Goal: Check status: Check status

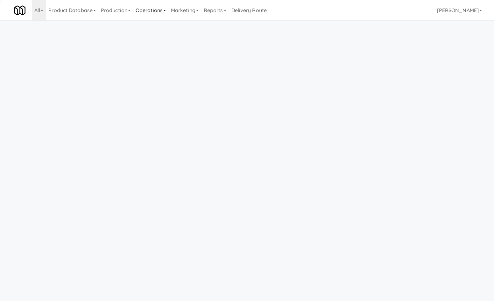
click at [144, 11] on link "Operations" at bounding box center [150, 10] width 35 height 20
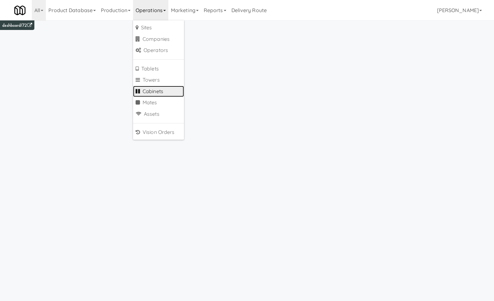
click at [159, 90] on link "Cabinets" at bounding box center [158, 91] width 51 height 11
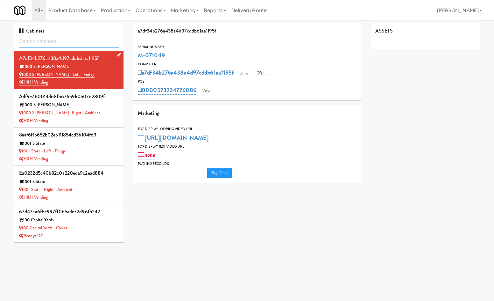
type input "3"
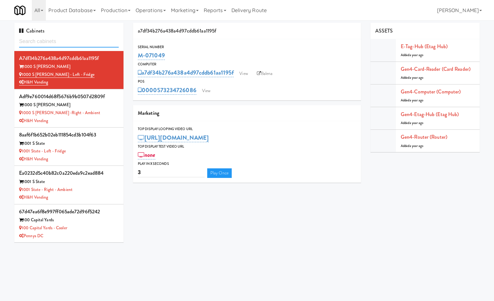
click at [87, 41] on input "text" at bounding box center [69, 42] width 100 height 12
type input "kinet"
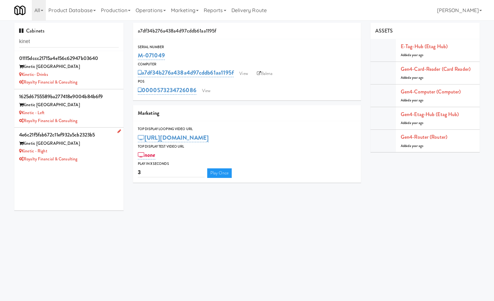
click at [93, 136] on div "4e6c21f5fab672c11ef932a5cb2323b5" at bounding box center [69, 135] width 100 height 10
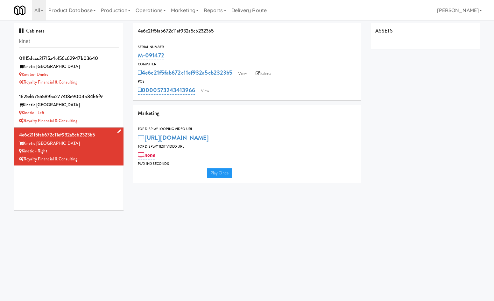
type input "3"
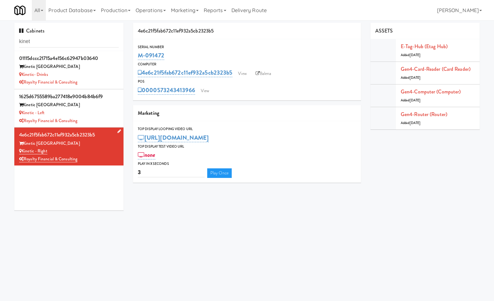
click at [115, 133] on link at bounding box center [118, 131] width 6 height 8
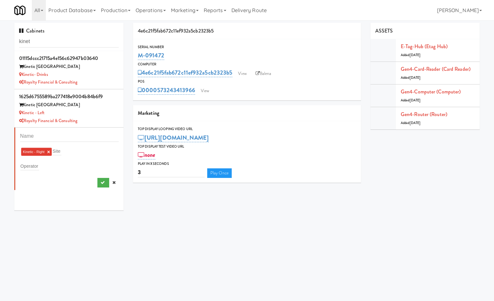
click at [110, 182] on link at bounding box center [114, 183] width 10 height 10
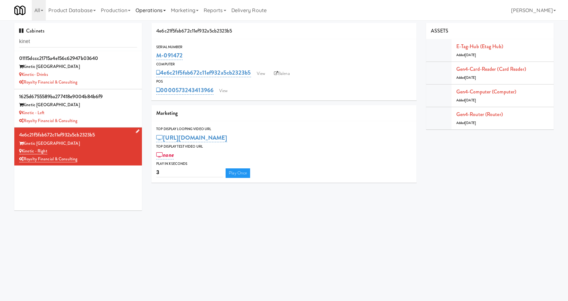
drag, startPoint x: 78, startPoint y: 261, endPoint x: 144, endPoint y: 8, distance: 261.6
click at [80, 256] on body "Okay Okay Select date: previous 2025-Sep next Su Mo Tu We Th Fr Sa 31 1 2 3 4 5…" at bounding box center [284, 170] width 568 height 301
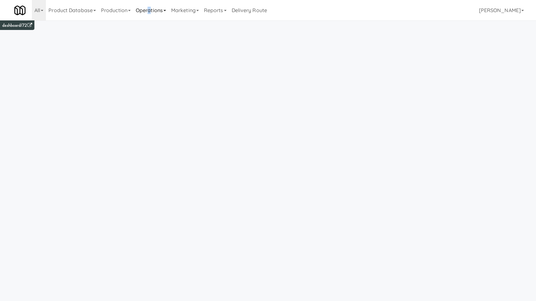
drag, startPoint x: 152, startPoint y: 10, endPoint x: 152, endPoint y: 15, distance: 5.4
click at [152, 11] on link "Operations" at bounding box center [150, 10] width 35 height 20
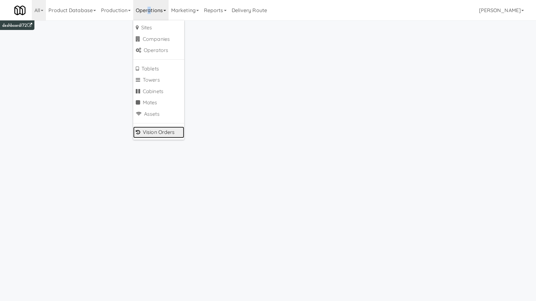
click at [172, 133] on link "Vision Orders" at bounding box center [158, 131] width 51 height 11
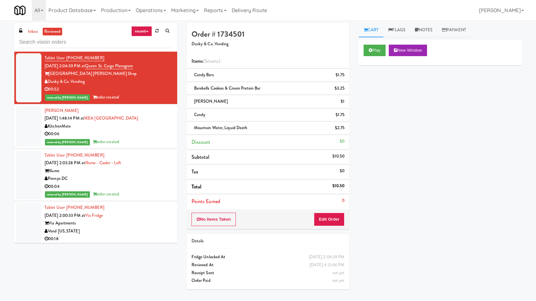
click at [120, 41] on input "text" at bounding box center [95, 42] width 153 height 12
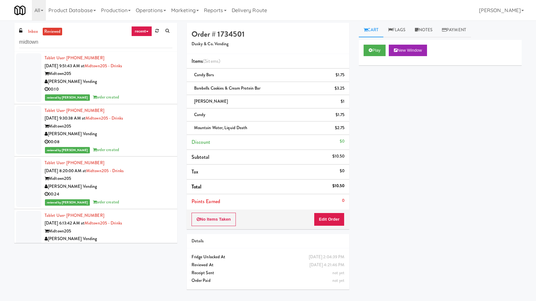
click at [117, 100] on div "reviewed by Reynalyn L order created" at bounding box center [109, 97] width 128 height 8
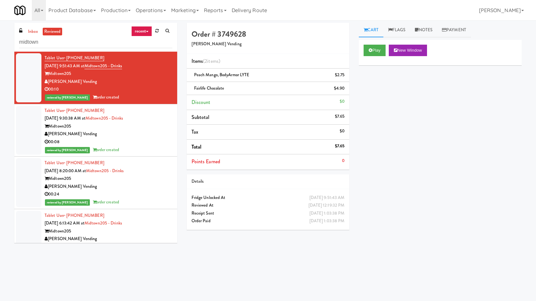
click at [128, 126] on div "Midtown205" at bounding box center [109, 126] width 128 height 8
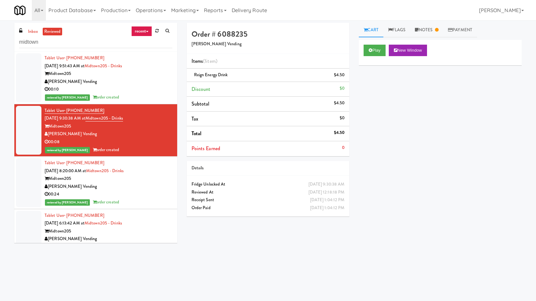
click at [151, 192] on div "00:24" at bounding box center [109, 194] width 128 height 8
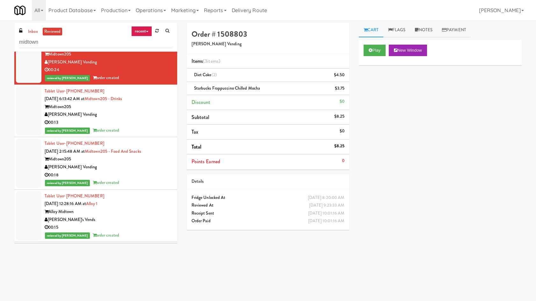
scroll to position [149, 0]
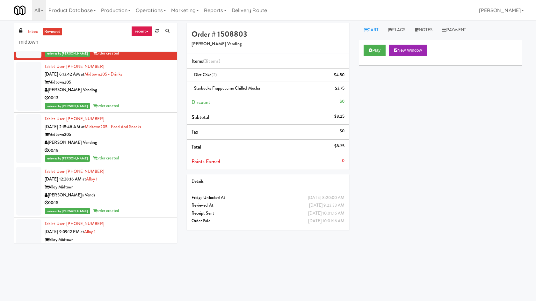
click at [158, 98] on div "00:13" at bounding box center [109, 98] width 128 height 8
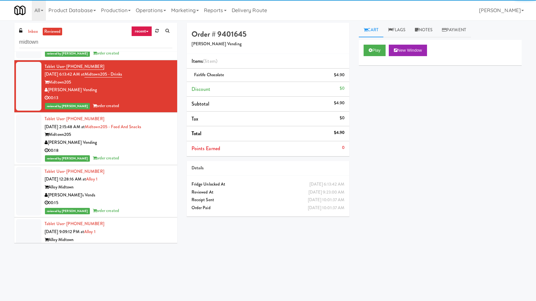
click at [147, 139] on div "[PERSON_NAME] Vending" at bounding box center [109, 142] width 128 height 8
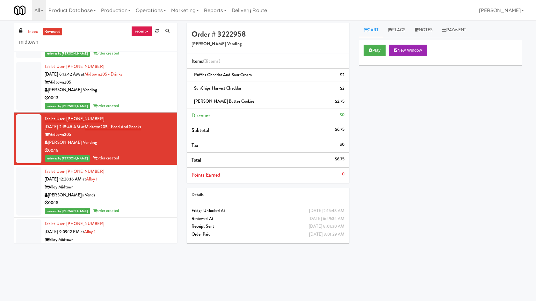
click at [146, 171] on div "Tablet User · (612) 598-1013 Sep 17, 2025 12:28:16 AM at Alloy 1 Alloy Midtown …" at bounding box center [109, 190] width 128 height 47
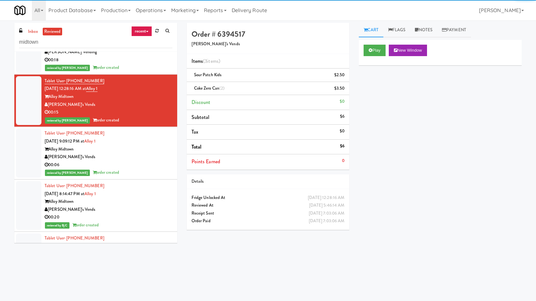
scroll to position [297, 0]
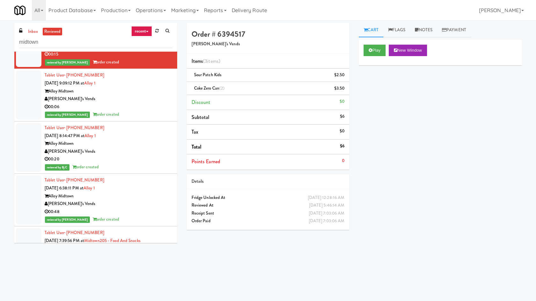
click at [152, 89] on div "Alloy Midtown" at bounding box center [109, 91] width 128 height 8
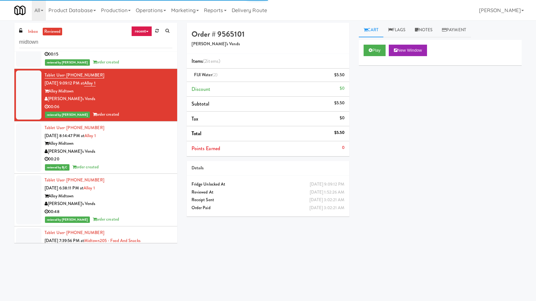
click at [141, 149] on div "[PERSON_NAME]'s Vends" at bounding box center [109, 151] width 128 height 8
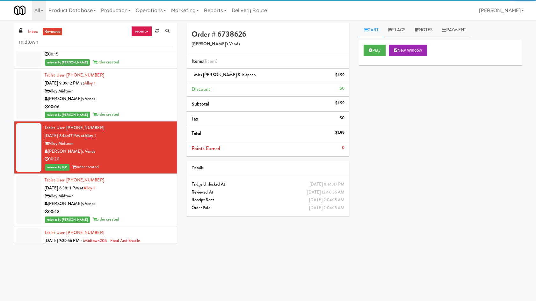
click at [135, 188] on div "Tablet User · (505) 433-9111 Sep 16, 2025 6:38:11 PM at Alloy 1 Alloy Midtown F…" at bounding box center [109, 199] width 128 height 47
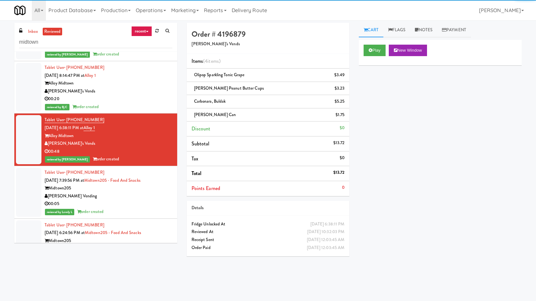
scroll to position [372, 0]
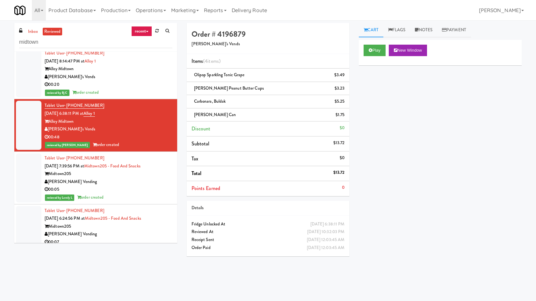
click at [135, 188] on div "00:05" at bounding box center [109, 189] width 128 height 8
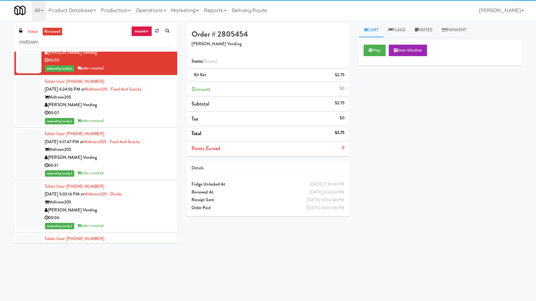
scroll to position [520, 0]
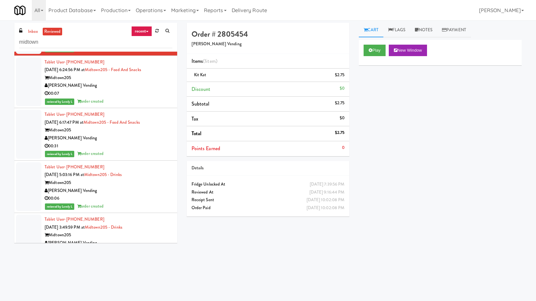
click at [158, 82] on div "[PERSON_NAME] Vending" at bounding box center [109, 86] width 128 height 8
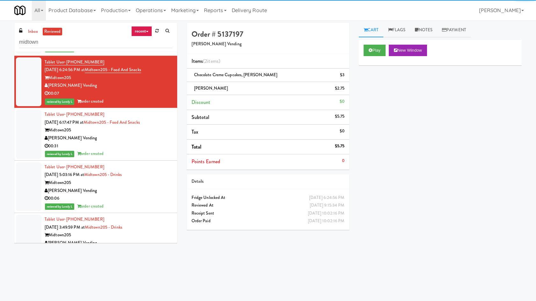
click at [142, 151] on div "reviewed by Lovely L order created" at bounding box center [109, 154] width 128 height 8
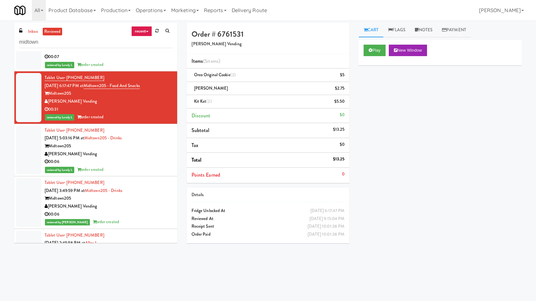
scroll to position [594, 0]
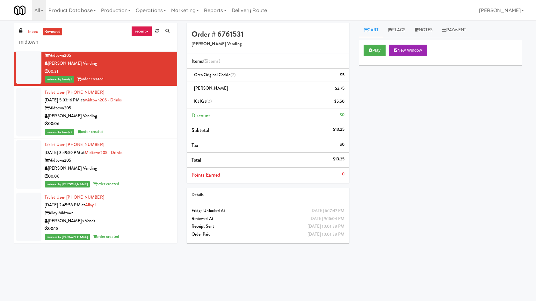
click at [144, 114] on div "[PERSON_NAME] Vending" at bounding box center [109, 116] width 128 height 8
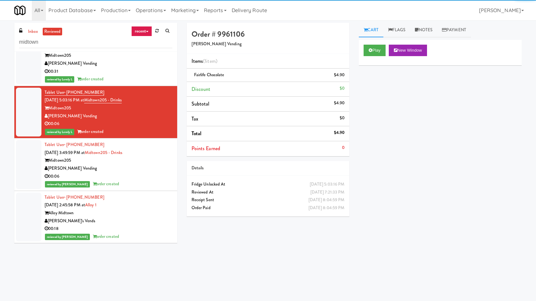
click at [152, 165] on div "[PERSON_NAME] Vending" at bounding box center [109, 168] width 128 height 8
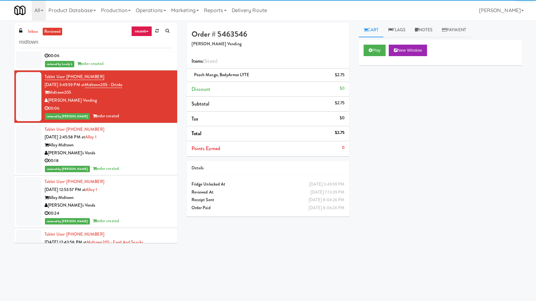
scroll to position [669, 0]
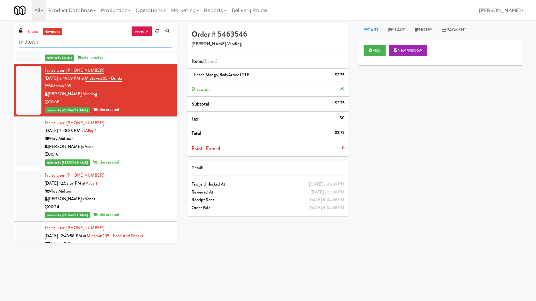
click at [90, 37] on input "midtown" at bounding box center [95, 42] width 153 height 12
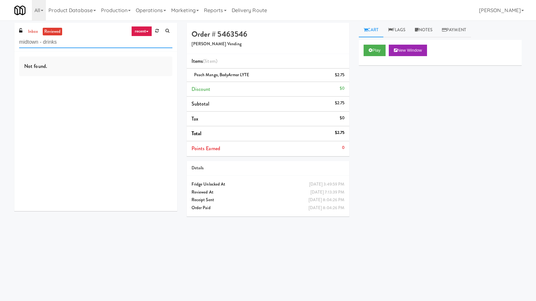
scroll to position [0, 0]
click at [47, 41] on input "midtown - drinks" at bounding box center [95, 42] width 153 height 12
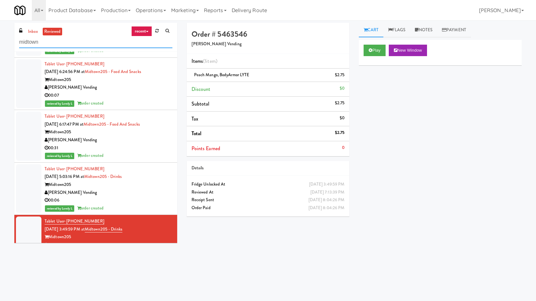
scroll to position [699, 0]
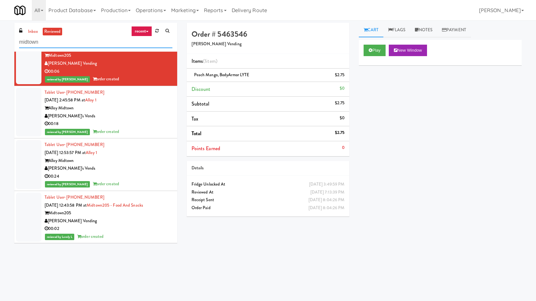
type input "midtown"
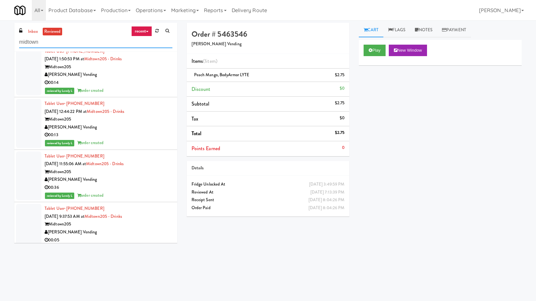
scroll to position [996, 0]
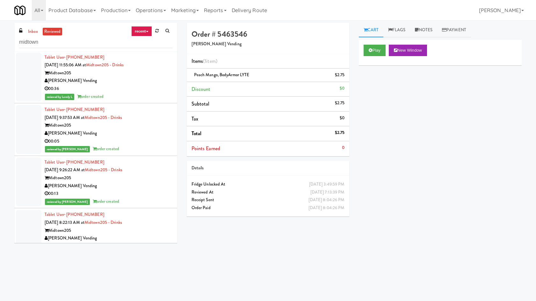
click at [157, 142] on div "00:05" at bounding box center [109, 141] width 128 height 8
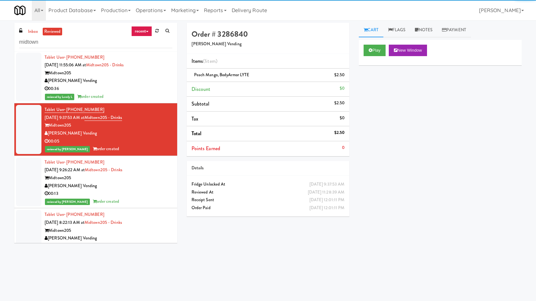
click at [148, 180] on div "Midtown205" at bounding box center [109, 178] width 128 height 8
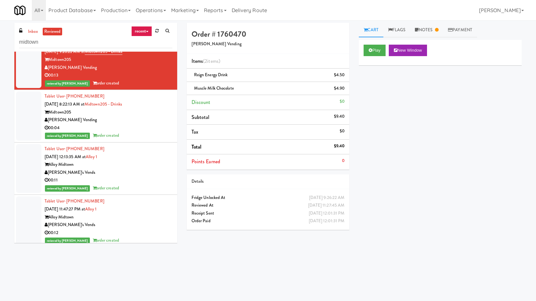
scroll to position [1145, 0]
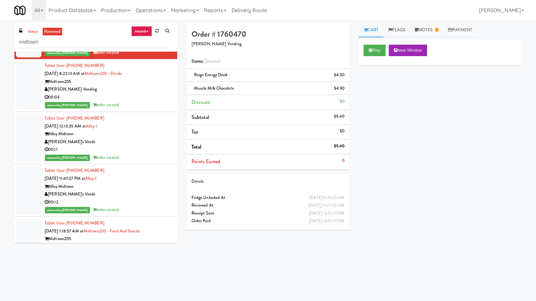
click at [148, 86] on div "[PERSON_NAME] Vending" at bounding box center [109, 89] width 128 height 8
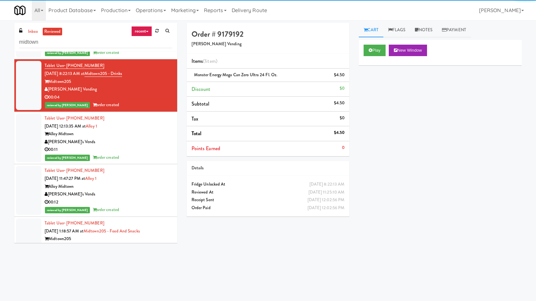
click at [144, 143] on div "[PERSON_NAME]'s Vends" at bounding box center [109, 142] width 128 height 8
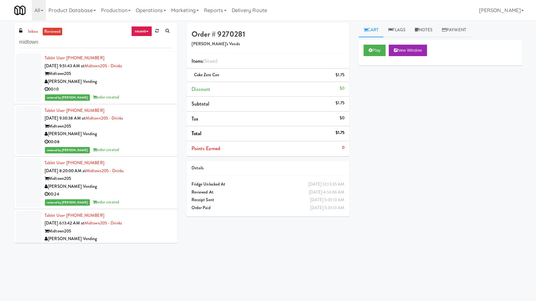
scroll to position [3159, 0]
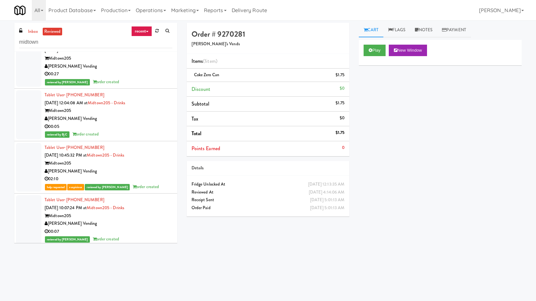
click at [150, 173] on div "[PERSON_NAME] Vending" at bounding box center [109, 171] width 128 height 8
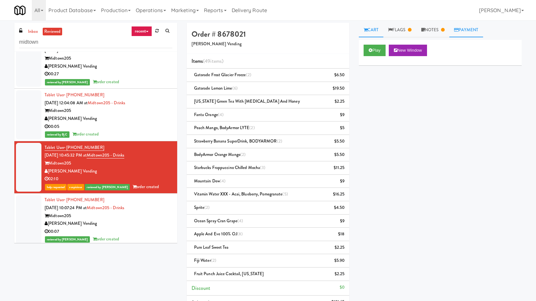
click at [476, 25] on link "Payment" at bounding box center [466, 30] width 34 height 14
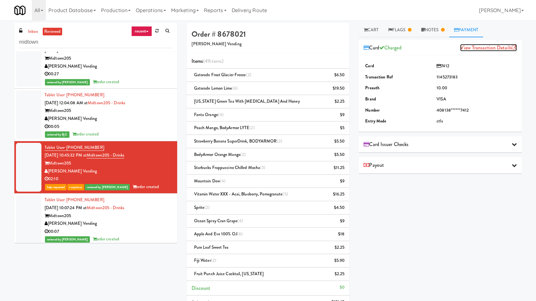
click at [498, 50] on link "View Transaction Details" at bounding box center [488, 47] width 57 height 7
click at [448, 80] on td "1145273183" at bounding box center [476, 77] width 82 height 11
copy td "1145273183"
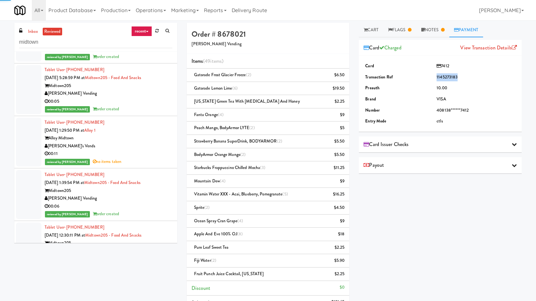
scroll to position [3679, 0]
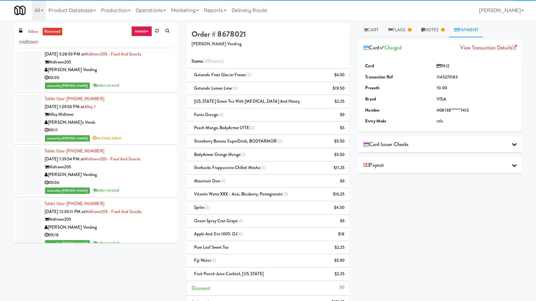
click at [113, 118] on div "Alloy Midtown" at bounding box center [109, 114] width 128 height 8
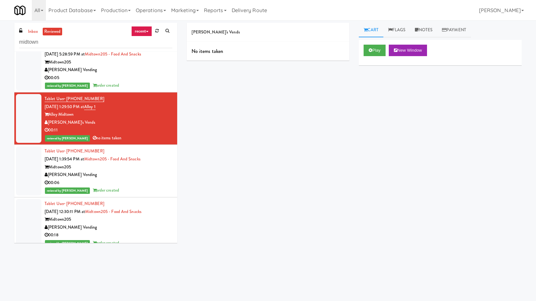
click at [122, 183] on div "00:06" at bounding box center [109, 183] width 128 height 8
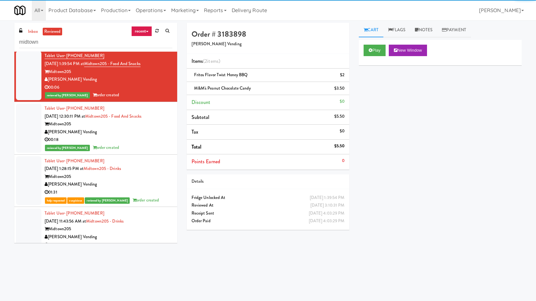
scroll to position [3828, 0]
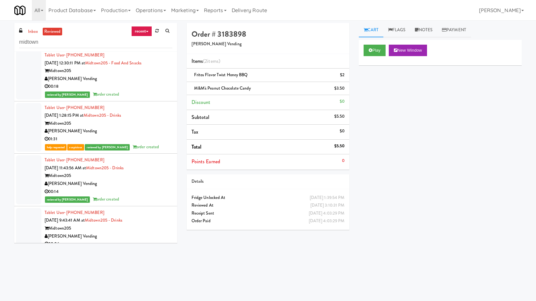
click at [132, 126] on div "Midtown205" at bounding box center [109, 123] width 128 height 8
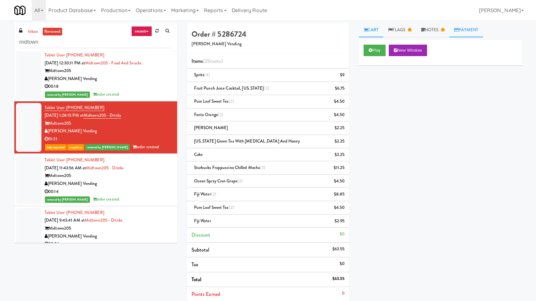
click at [461, 26] on link "Payment" at bounding box center [466, 30] width 34 height 14
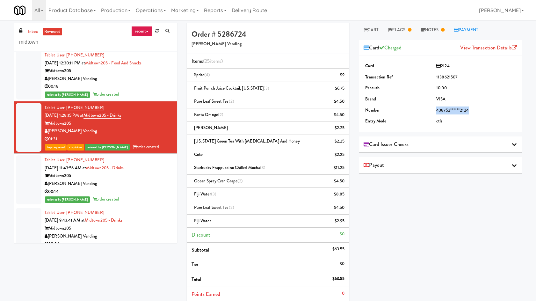
click at [467, 106] on tr "Number 438752******2124" at bounding box center [439, 110] width 153 height 11
click at [467, 106] on td "438752******2124" at bounding box center [475, 110] width 82 height 11
click at [460, 147] on div "Card Issuer Checks" at bounding box center [439, 144] width 153 height 10
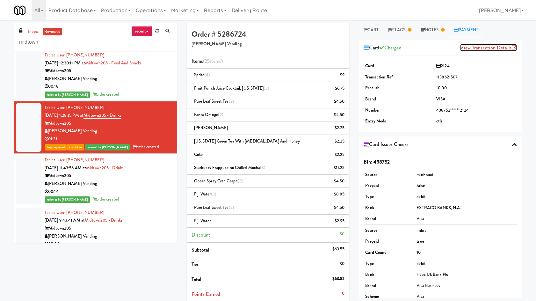
click at [472, 46] on link "View Transaction Details" at bounding box center [488, 47] width 57 height 7
click at [448, 75] on td "1138621507" at bounding box center [475, 77] width 82 height 11
copy td "1138621507"
click at [126, 188] on div "00:14" at bounding box center [109, 192] width 128 height 8
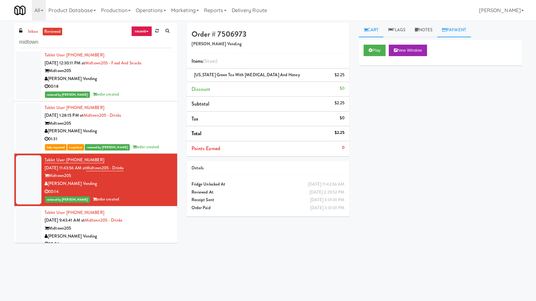
click at [466, 31] on link "Payment" at bounding box center [454, 30] width 34 height 14
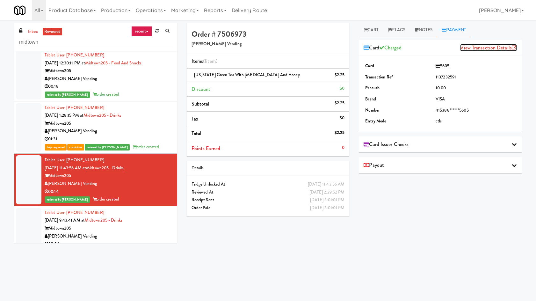
click at [469, 47] on link "View Transaction Details" at bounding box center [488, 47] width 57 height 7
click at [148, 231] on div "Midtown205" at bounding box center [109, 228] width 128 height 8
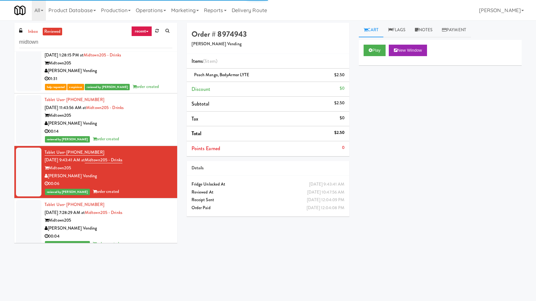
scroll to position [3902, 0]
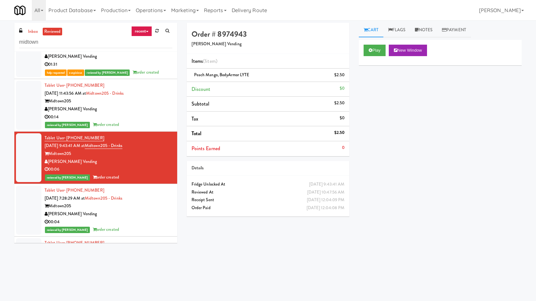
click at [143, 119] on div "00:14" at bounding box center [109, 117] width 128 height 8
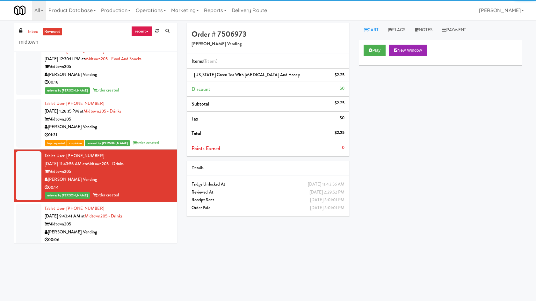
scroll to position [3753, 0]
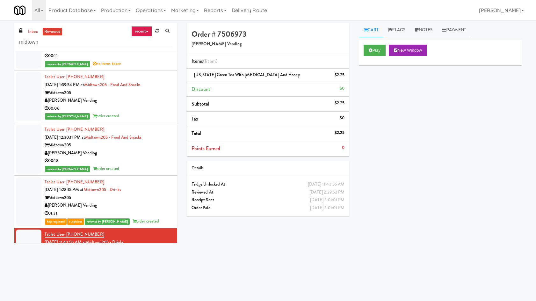
click at [150, 163] on div "00:18" at bounding box center [109, 161] width 128 height 8
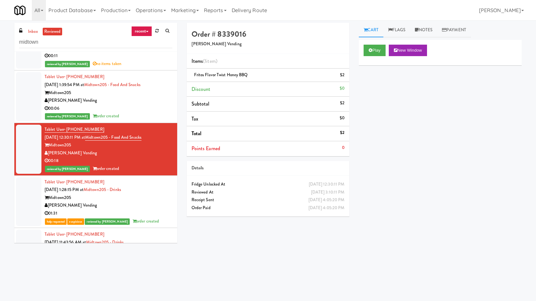
click at [153, 113] on div "reviewed by Lyn A order created" at bounding box center [109, 116] width 128 height 8
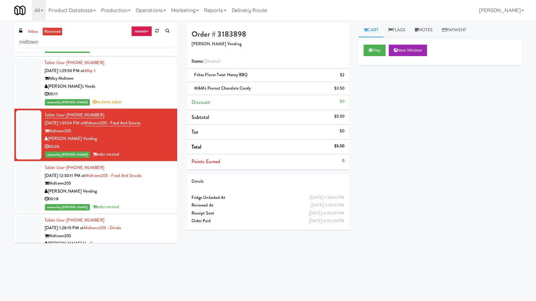
scroll to position [3679, 0]
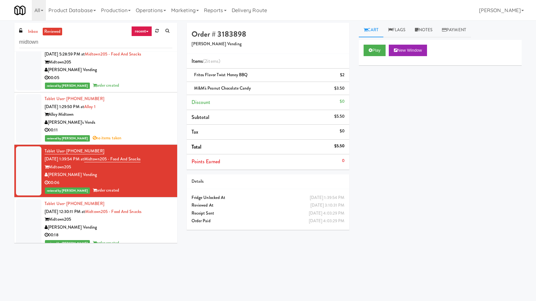
click at [141, 116] on div "Alloy Midtown" at bounding box center [109, 114] width 128 height 8
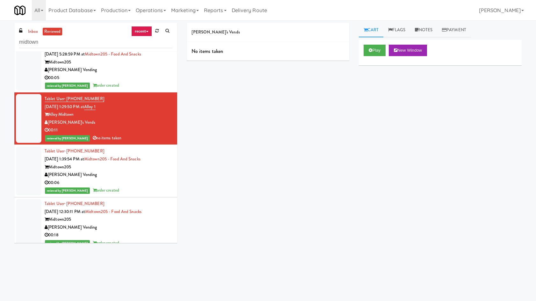
scroll to position [3605, 0]
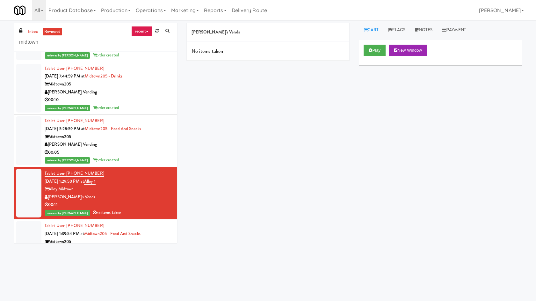
click at [121, 154] on div "00:05" at bounding box center [109, 152] width 128 height 8
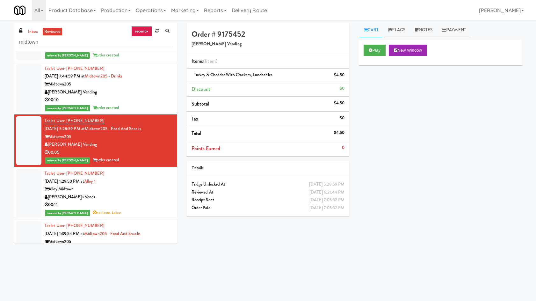
click at [138, 102] on div "00:10" at bounding box center [109, 100] width 128 height 8
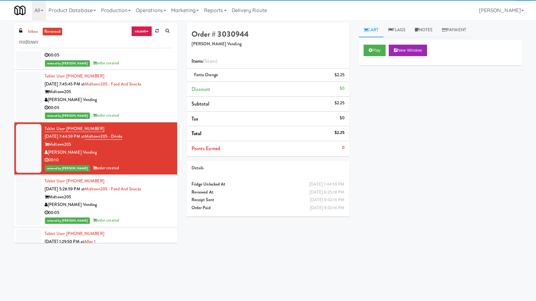
scroll to position [3531, 0]
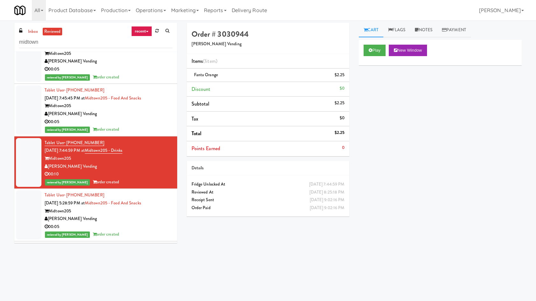
click at [146, 121] on div "00:05" at bounding box center [109, 122] width 128 height 8
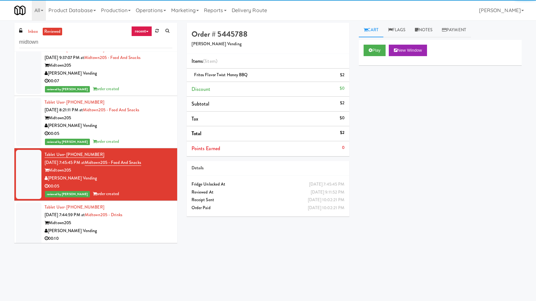
scroll to position [3382, 0]
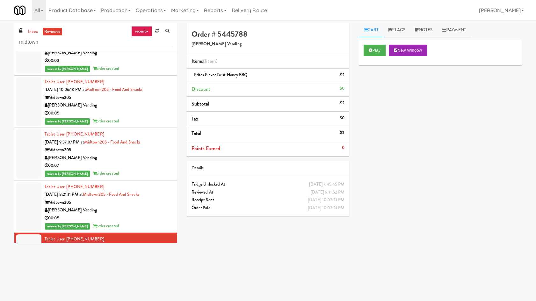
click at [143, 214] on div "00:05" at bounding box center [109, 218] width 128 height 8
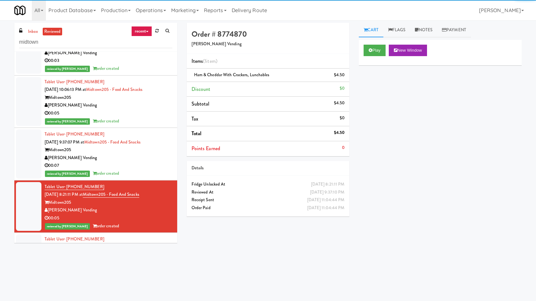
click at [136, 160] on div "[PERSON_NAME] Vending" at bounding box center [109, 158] width 128 height 8
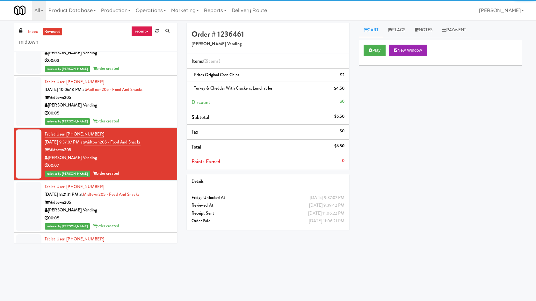
click at [132, 105] on div "[PERSON_NAME] Vending" at bounding box center [109, 105] width 128 height 8
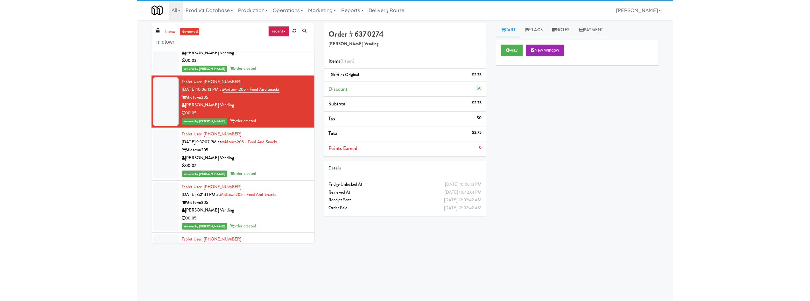
scroll to position [3308, 0]
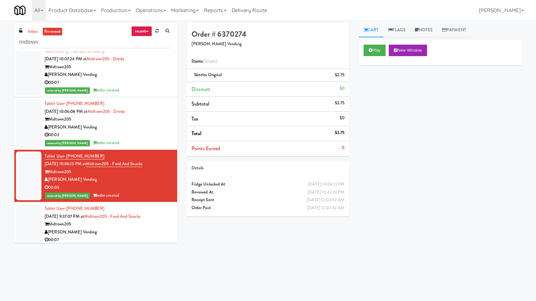
click at [132, 129] on div "[PERSON_NAME] Vending" at bounding box center [109, 127] width 128 height 8
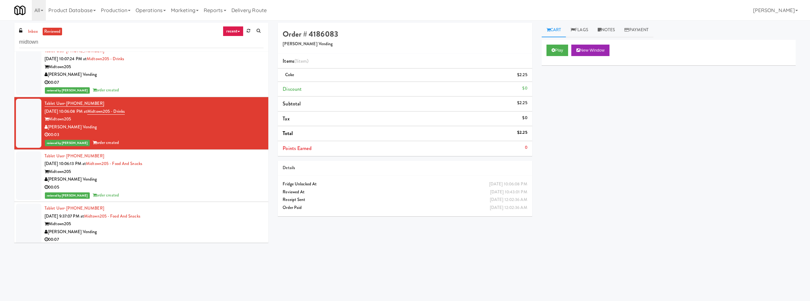
drag, startPoint x: 768, startPoint y: 97, endPoint x: 733, endPoint y: 29, distance: 76.5
click at [535, 96] on div "Play New Window Primary Flag Clear Flag if unable to determine what was taken o…" at bounding box center [669, 159] width 254 height 239
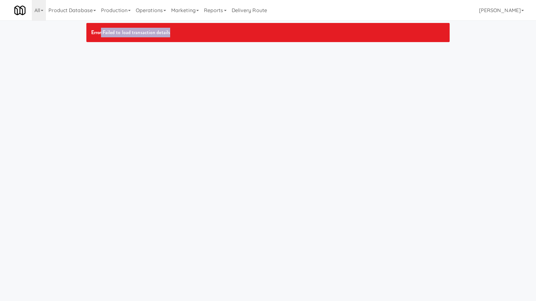
drag, startPoint x: 102, startPoint y: 33, endPoint x: 190, endPoint y: 34, distance: 87.9
click at [190, 34] on div "Error: Failed to load transaction details" at bounding box center [267, 32] width 363 height 19
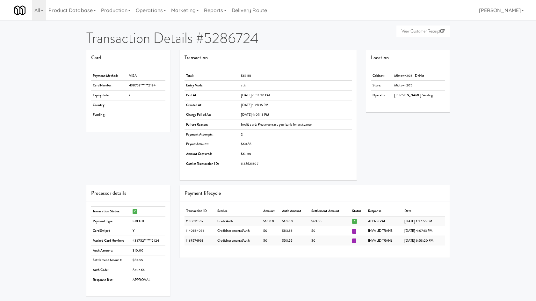
scroll to position [149, 0]
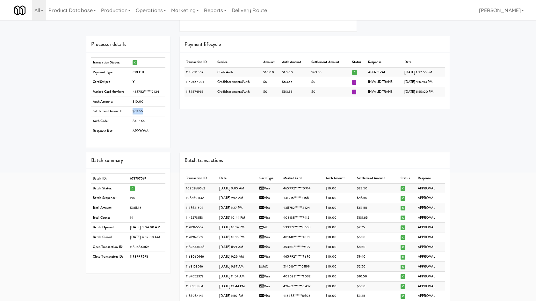
drag, startPoint x: 132, startPoint y: 115, endPoint x: 157, endPoint y: 110, distance: 25.6
click at [157, 110] on tr "Settlement Amount: $63.55" at bounding box center [128, 111] width 74 height 10
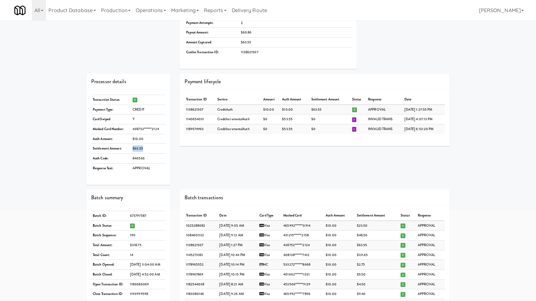
scroll to position [36, 0]
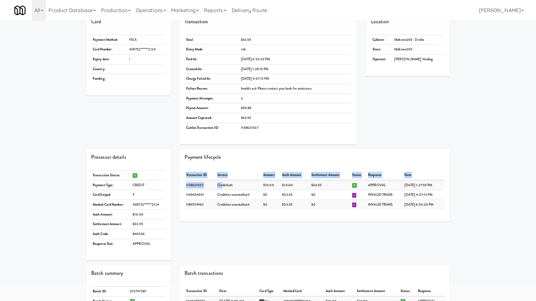
drag, startPoint x: 454, startPoint y: 210, endPoint x: 220, endPoint y: 185, distance: 235.4
click at [220, 185] on div "View Customer Receipt Transaction Details #5286724 Card Payment Method: VISA Ca…" at bounding box center [268, 218] width 536 height 462
click at [365, 209] on div "Transaction ID Service Amount Auth Amount Settlement Amount Status Response Dat…" at bounding box center [315, 193] width 270 height 56
click at [366, 219] on div "Transaction ID Service Amount Auth Amount Settlement Amount Status Response Dat…" at bounding box center [315, 193] width 270 height 56
click at [330, 242] on div "Processor details Transaction Status: C Payment Type: CREDIT Card Swiped Y Mask…" at bounding box center [268, 207] width 373 height 116
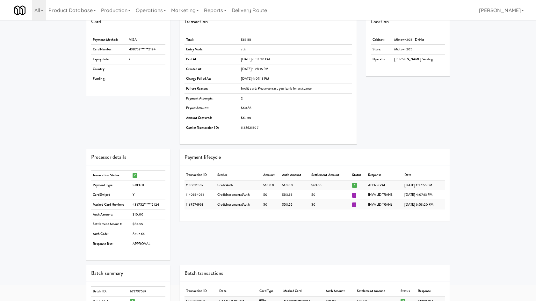
click at [284, 259] on div "Processor details Transaction Status: C Payment Type: CREDIT Card Swiped Y Mask…" at bounding box center [268, 207] width 373 height 116
drag, startPoint x: 317, startPoint y: 186, endPoint x: 312, endPoint y: 187, distance: 5.2
click at [312, 187] on td "$63.55" at bounding box center [329, 185] width 41 height 10
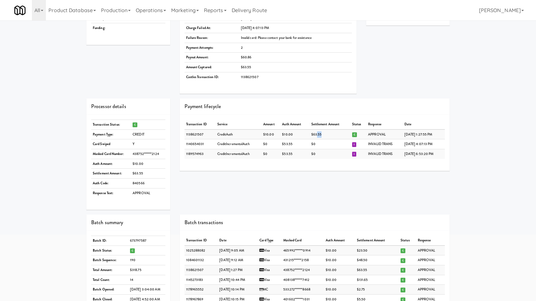
scroll to position [110, 0]
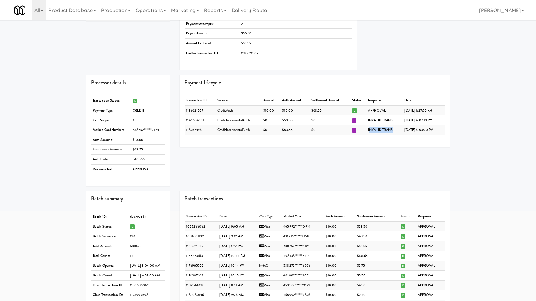
drag, startPoint x: 377, startPoint y: 127, endPoint x: 361, endPoint y: 125, distance: 15.4
click at [366, 125] on td "INVALID TRANS" at bounding box center [384, 130] width 36 height 10
drag, startPoint x: 270, startPoint y: 111, endPoint x: 259, endPoint y: 95, distance: 19.3
click at [254, 113] on tr "1138621507 CreditAuth $10.00 $10.00 $63.55 C APPROVAL Sep 12, 2025 1:27:55 PM" at bounding box center [314, 110] width 260 height 10
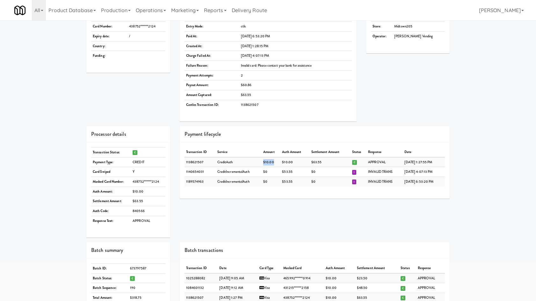
scroll to position [36, 0]
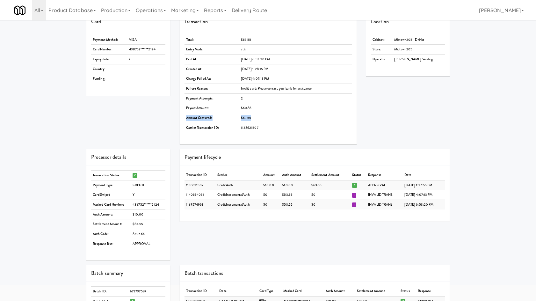
drag, startPoint x: 186, startPoint y: 118, endPoint x: 259, endPoint y: 116, distance: 72.6
click at [259, 116] on tr "Amount Captured: $63.55" at bounding box center [267, 118] width 167 height 10
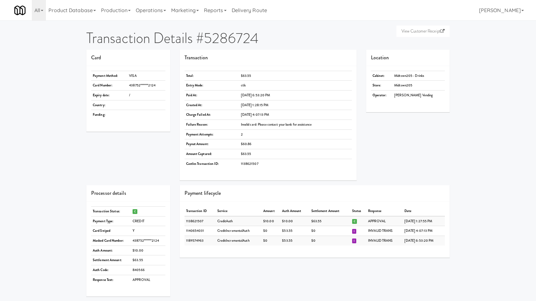
drag, startPoint x: 139, startPoint y: 131, endPoint x: 138, endPoint y: 128, distance: 3.2
click at [138, 129] on div "Payment Method: VISA Card Number: 438752******2124 Expiry date: / Country: Fund…" at bounding box center [128, 99] width 84 height 66
click at [192, 225] on tbody "1138621507 CreditAuth $10.00 $10.00 $63.55 C APPROVAL Sep 12, 2025 1:27:55 PM 1…" at bounding box center [314, 230] width 260 height 29
click at [193, 223] on td "1138621507" at bounding box center [199, 221] width 31 height 10
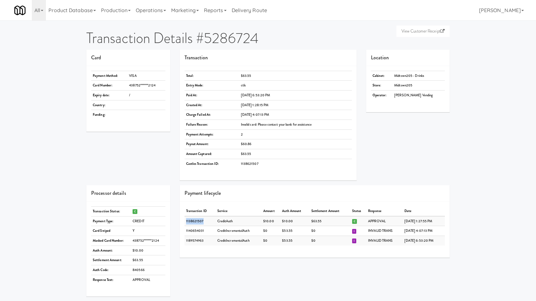
copy td "1138621507"
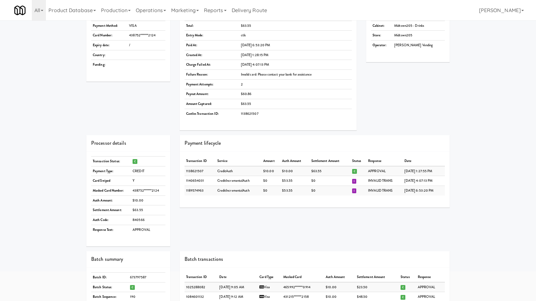
scroll to position [185, 0]
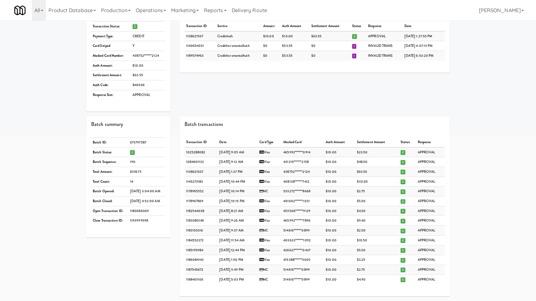
drag, startPoint x: 14, startPoint y: 260, endPoint x: 31, endPoint y: 256, distance: 16.9
click at [14, 260] on div "View Customer Receipt Transaction Details #5286724 Card Payment Method: VISA Ca…" at bounding box center [268, 69] width 536 height 462
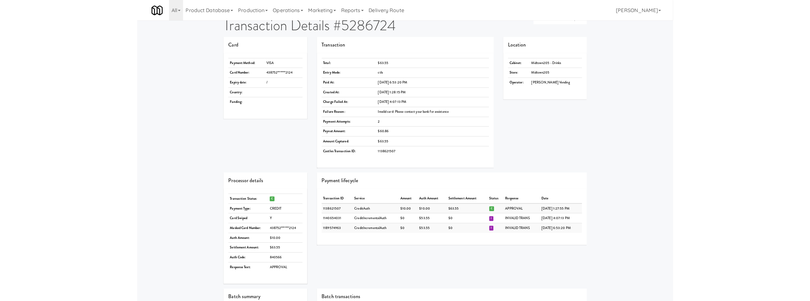
scroll to position [0, 0]
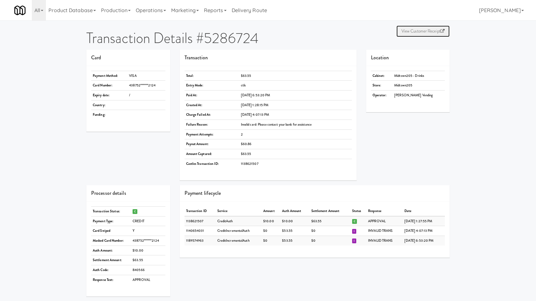
click at [414, 31] on link "View Customer Receipt" at bounding box center [422, 30] width 53 height 11
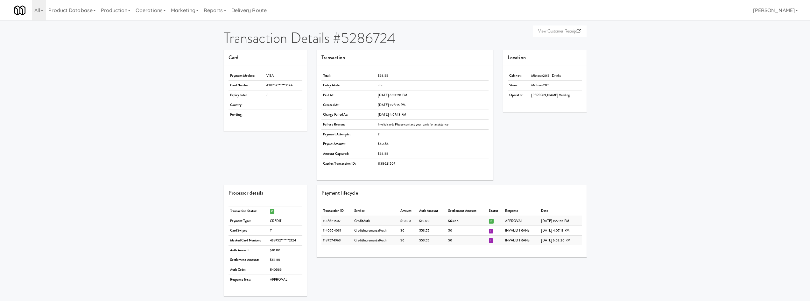
click at [540, 180] on div "Card Payment Method: VISA Card Number: 438752******2124 Expiry date: / Country:…" at bounding box center [405, 117] width 373 height 135
drag, startPoint x: 378, startPoint y: 124, endPoint x: 454, endPoint y: 125, distance: 76.1
click at [454, 125] on td "Invalid card: Please contact your bank for assistance" at bounding box center [432, 124] width 112 height 10
click at [404, 245] on div "Transaction ID Service Amount Auth Amount Settlement Amount Status Response Dat…" at bounding box center [452, 229] width 270 height 56
click at [540, 32] on link "View Customer Receipt" at bounding box center [559, 30] width 53 height 11
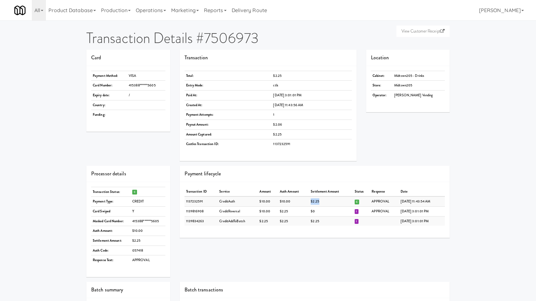
drag, startPoint x: 306, startPoint y: 199, endPoint x: 318, endPoint y: 200, distance: 12.1
click at [318, 200] on td "$2.25" at bounding box center [331, 201] width 44 height 10
drag, startPoint x: 271, startPoint y: 199, endPoint x: 292, endPoint y: 197, distance: 21.1
click at [292, 197] on tr "1137232591 CreditAuth $10.00 $10.00 $2.25 C APPROVAL [DATE] 11:43:54 AM" at bounding box center [314, 201] width 260 height 10
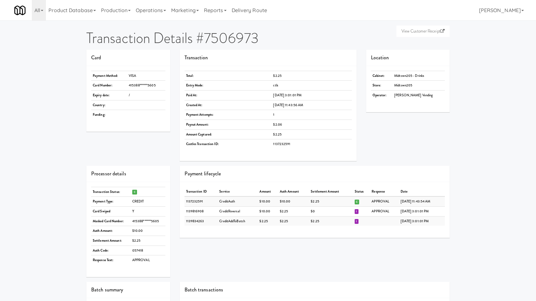
click at [280, 218] on td "$2.25" at bounding box center [293, 221] width 31 height 10
drag, startPoint x: 285, startPoint y: 208, endPoint x: 346, endPoint y: 218, distance: 62.0
click at [346, 218] on tbody "1137232591 CreditAuth $10.00 $10.00 $2.25 C APPROVAL [DATE] 11:43:54 AM 1139816…" at bounding box center [314, 210] width 260 height 29
click at [353, 219] on td "I" at bounding box center [361, 221] width 17 height 10
drag, startPoint x: 379, startPoint y: 209, endPoint x: 373, endPoint y: 213, distance: 7.2
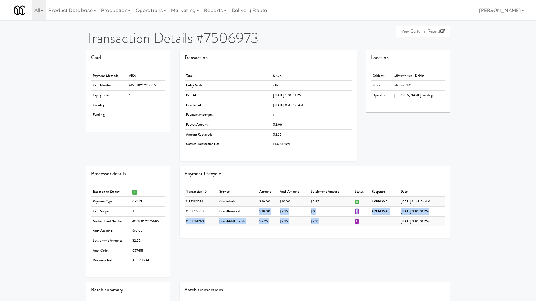
click at [378, 209] on td "APPROVAL" at bounding box center [384, 211] width 29 height 10
click at [373, 213] on td "APPROVAL" at bounding box center [384, 211] width 29 height 10
click at [373, 217] on td at bounding box center [384, 221] width 29 height 10
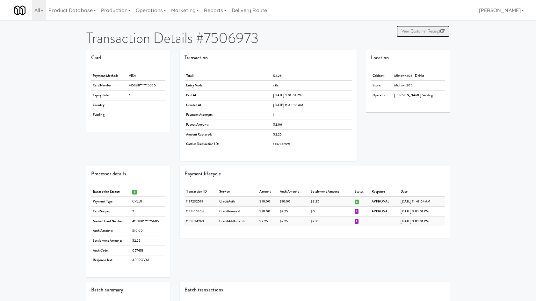
click at [435, 29] on link "View Customer Receipt" at bounding box center [422, 30] width 53 height 11
